Goal: Task Accomplishment & Management: Manage account settings

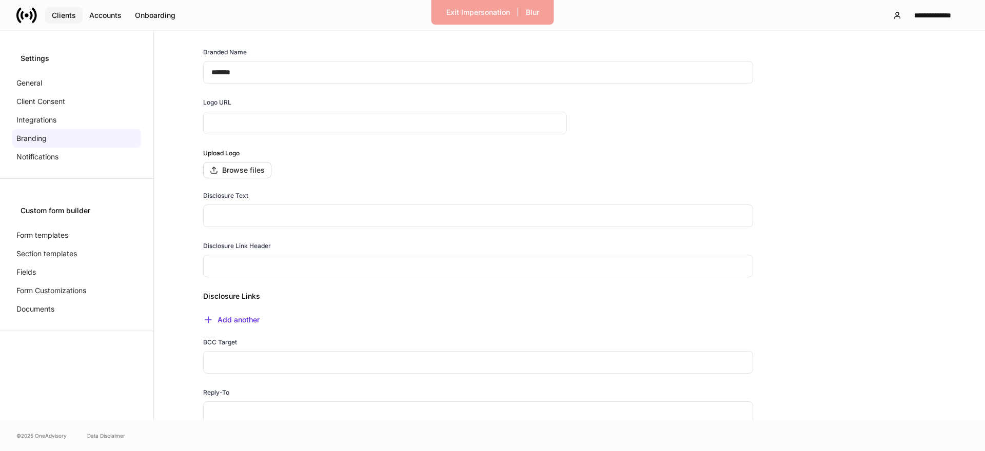
click at [66, 20] on button "Clients" at bounding box center [63, 15] width 37 height 16
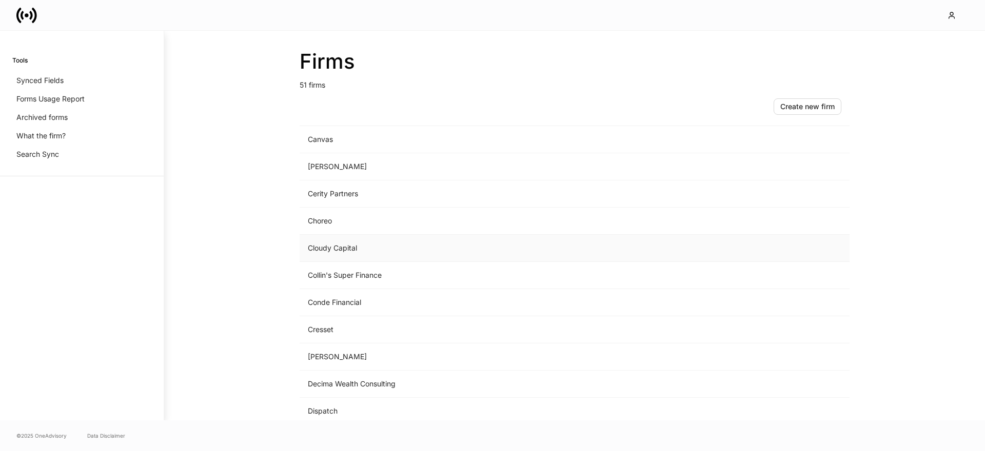
scroll to position [391, 0]
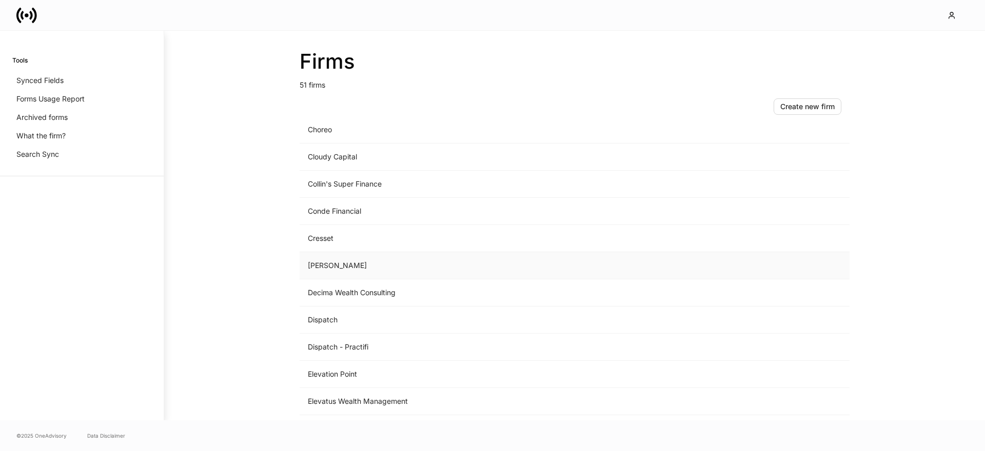
click at [343, 264] on td "[PERSON_NAME]" at bounding box center [490, 265] width 380 height 27
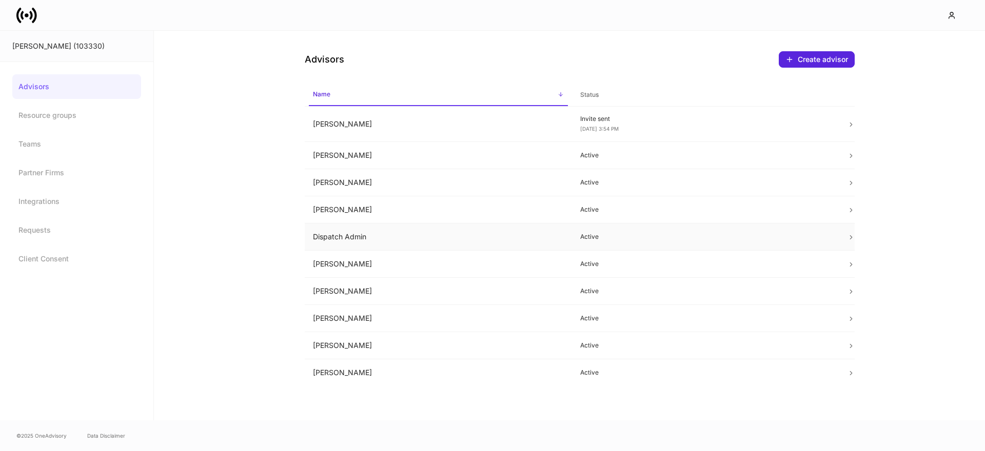
drag, startPoint x: 350, startPoint y: 237, endPoint x: 364, endPoint y: 234, distance: 14.2
click at [351, 237] on td "Dispatch Admin" at bounding box center [438, 237] width 267 height 27
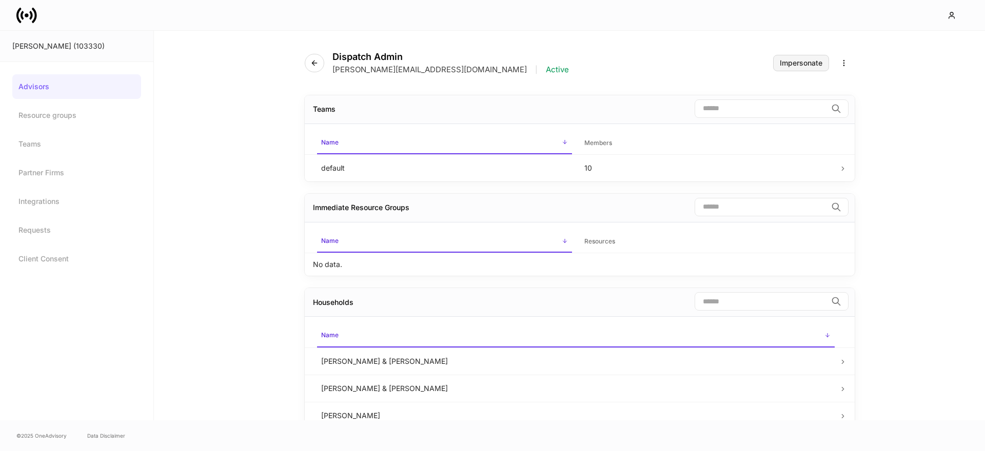
click at [800, 59] on div "Impersonate" at bounding box center [801, 62] width 43 height 7
click at [787, 65] on div "Impersonate" at bounding box center [801, 62] width 43 height 7
